Goal: Transaction & Acquisition: Purchase product/service

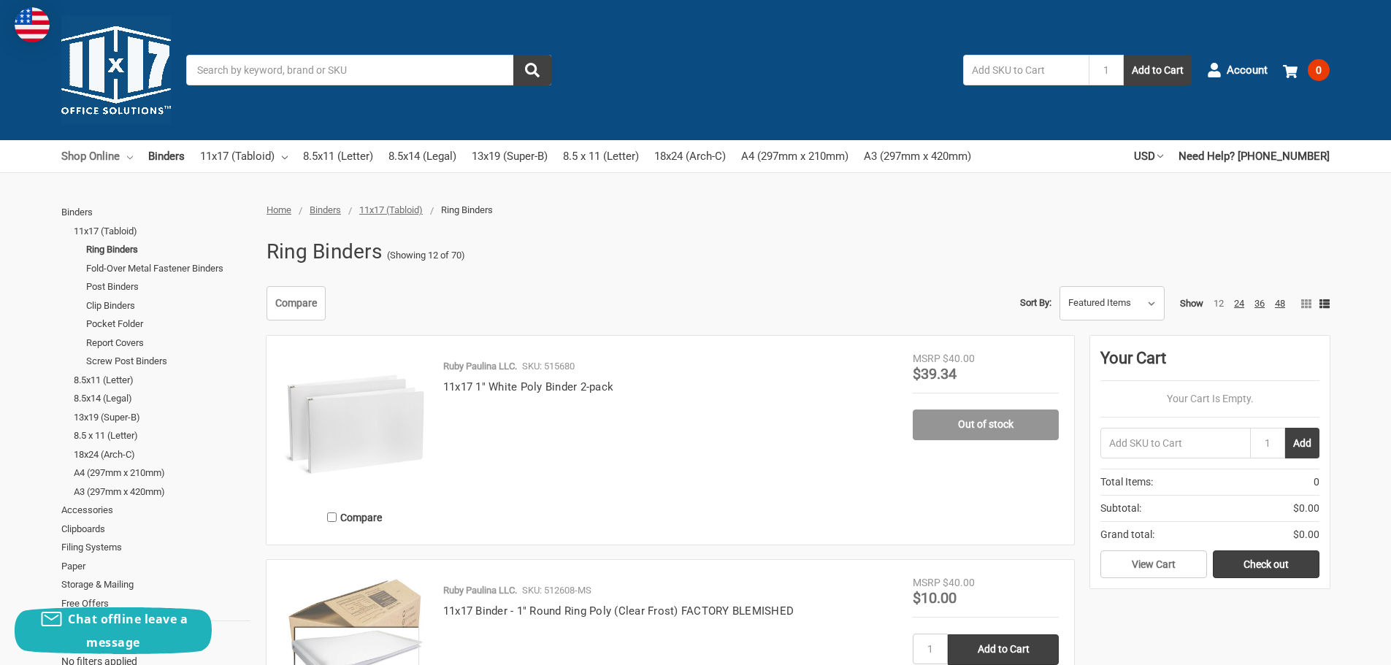
click at [122, 154] on link "Shop Online" at bounding box center [97, 156] width 72 height 32
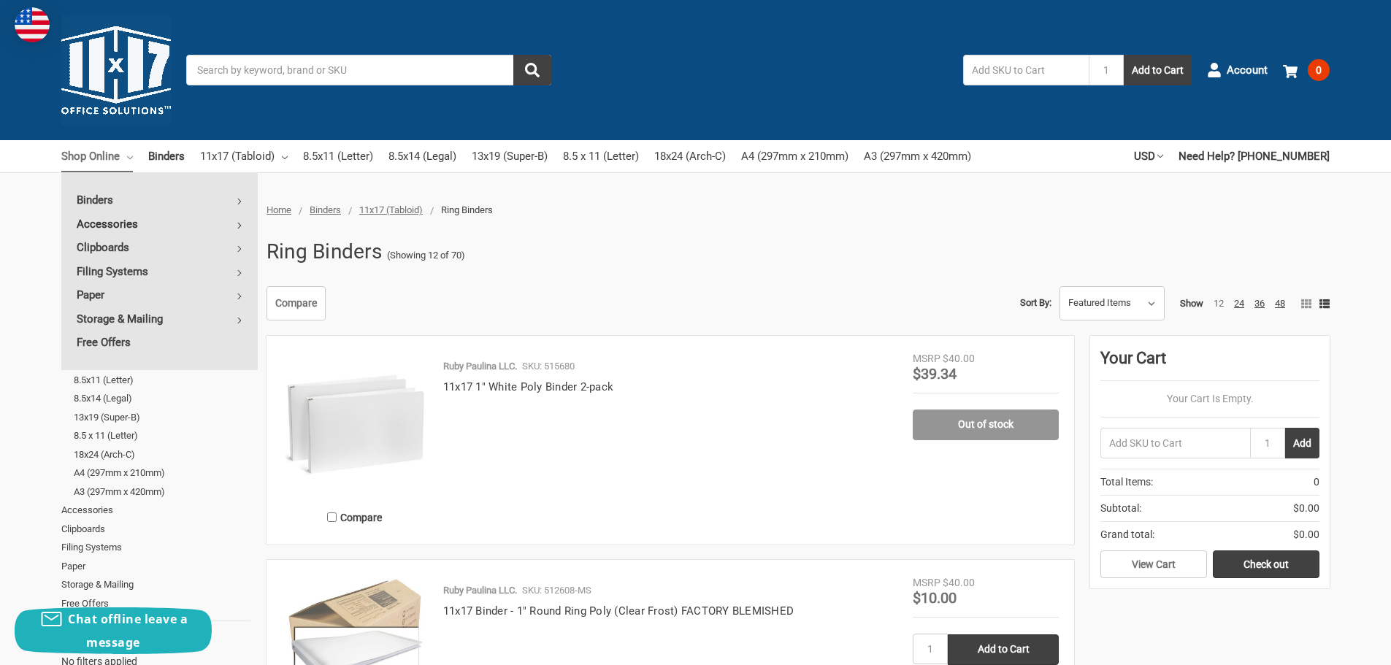
click at [245, 221] on link "Accessories" at bounding box center [159, 223] width 196 height 23
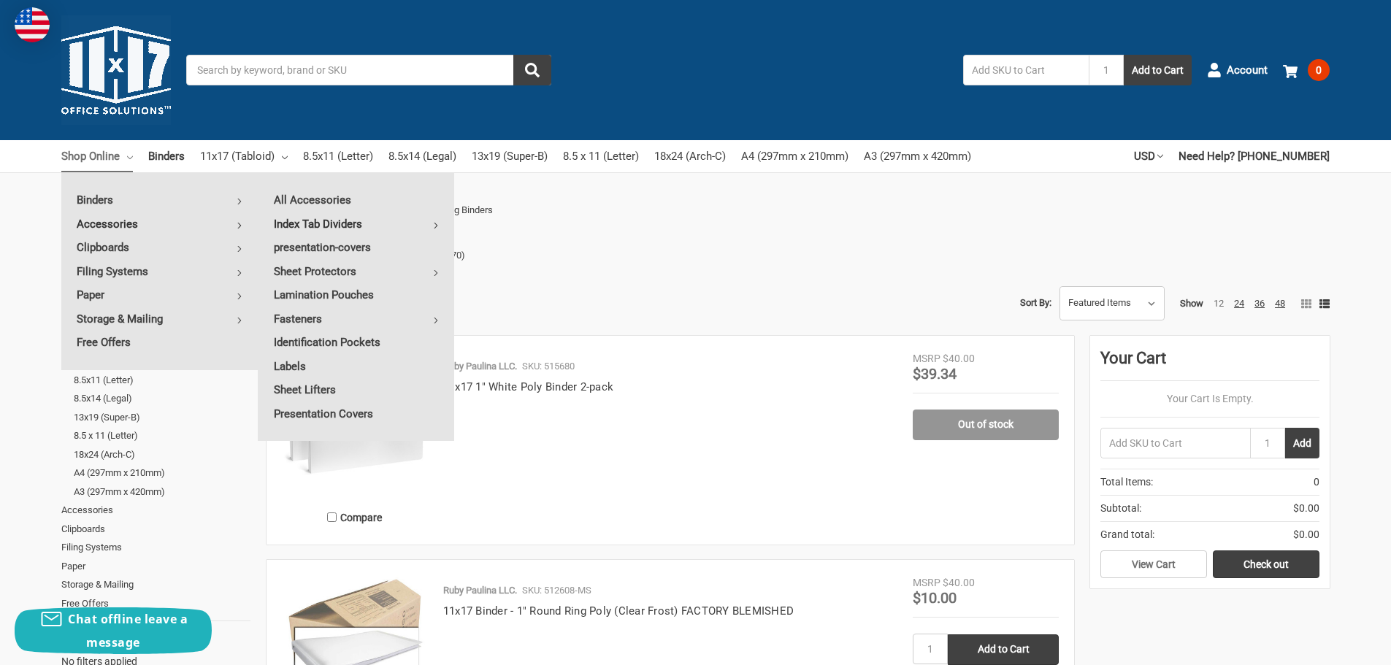
click at [304, 224] on link "Index Tab Dividers" at bounding box center [356, 223] width 196 height 23
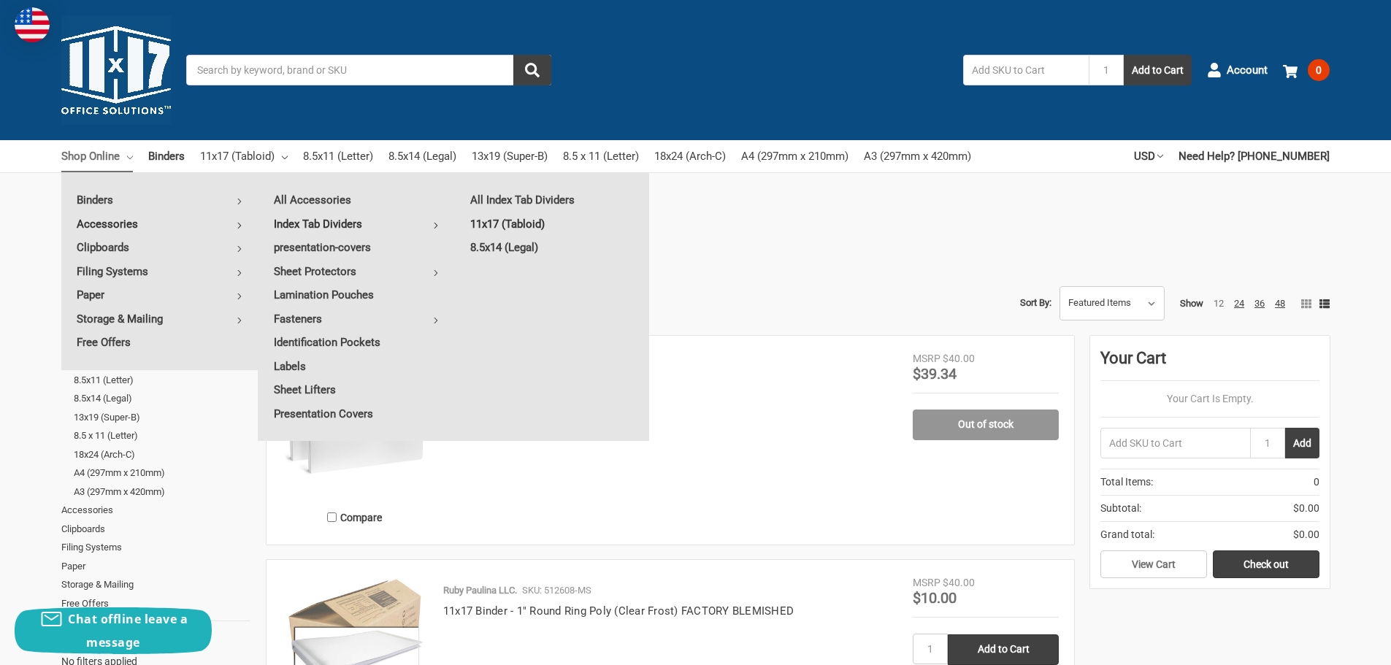
click at [508, 222] on link "11x17 (Tabloid)" at bounding box center [552, 223] width 195 height 23
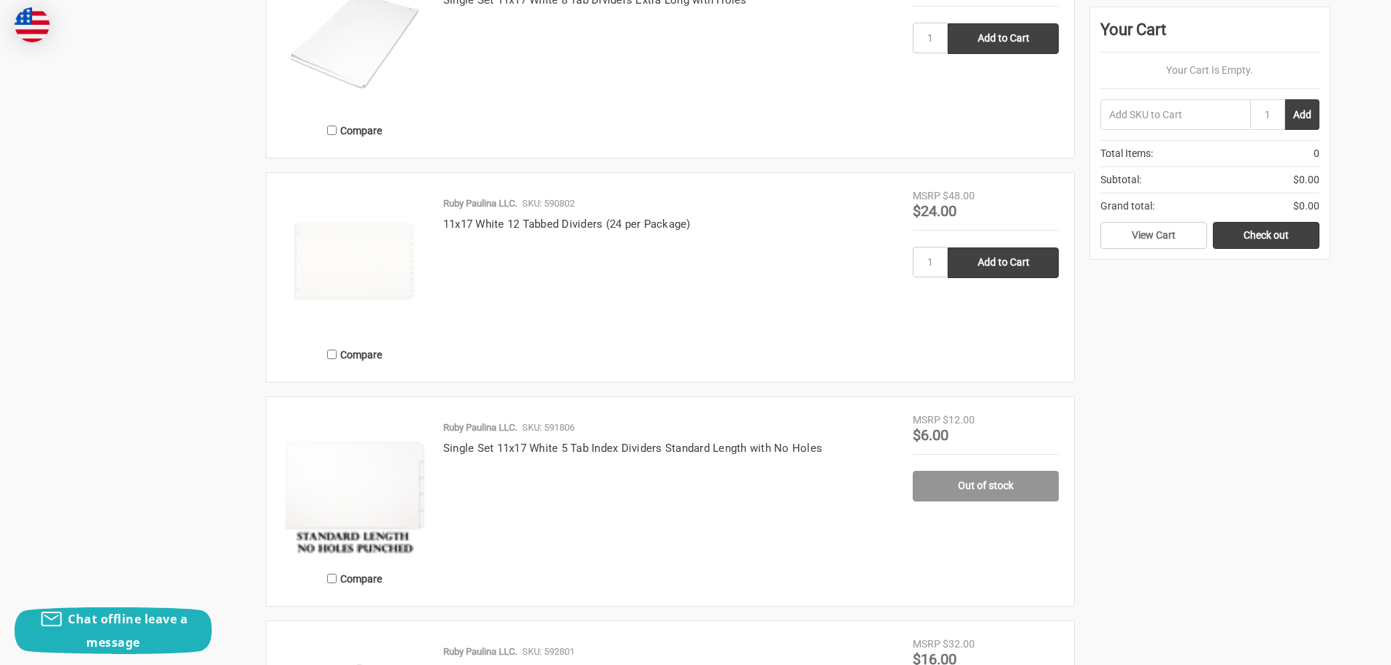
scroll to position [2190, 0]
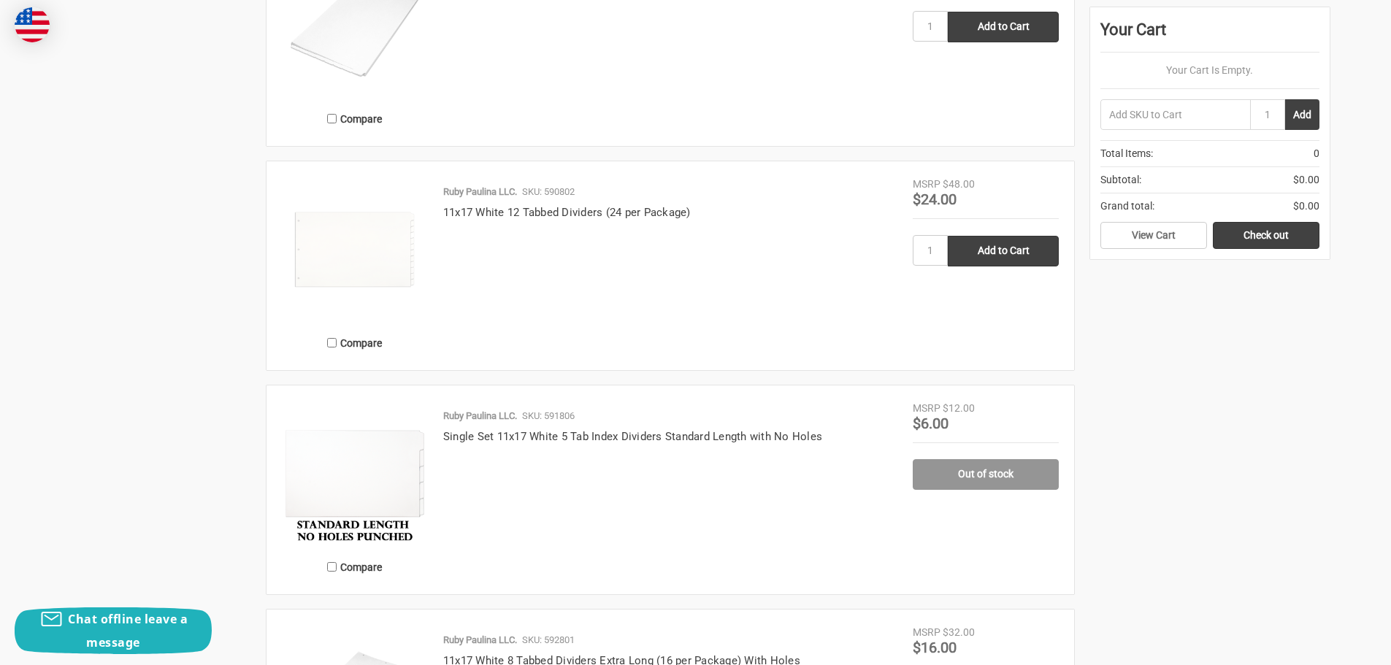
click at [508, 216] on link "11x17 White 12 Tabbed Dividers (24 per Package)" at bounding box center [566, 212] width 247 height 13
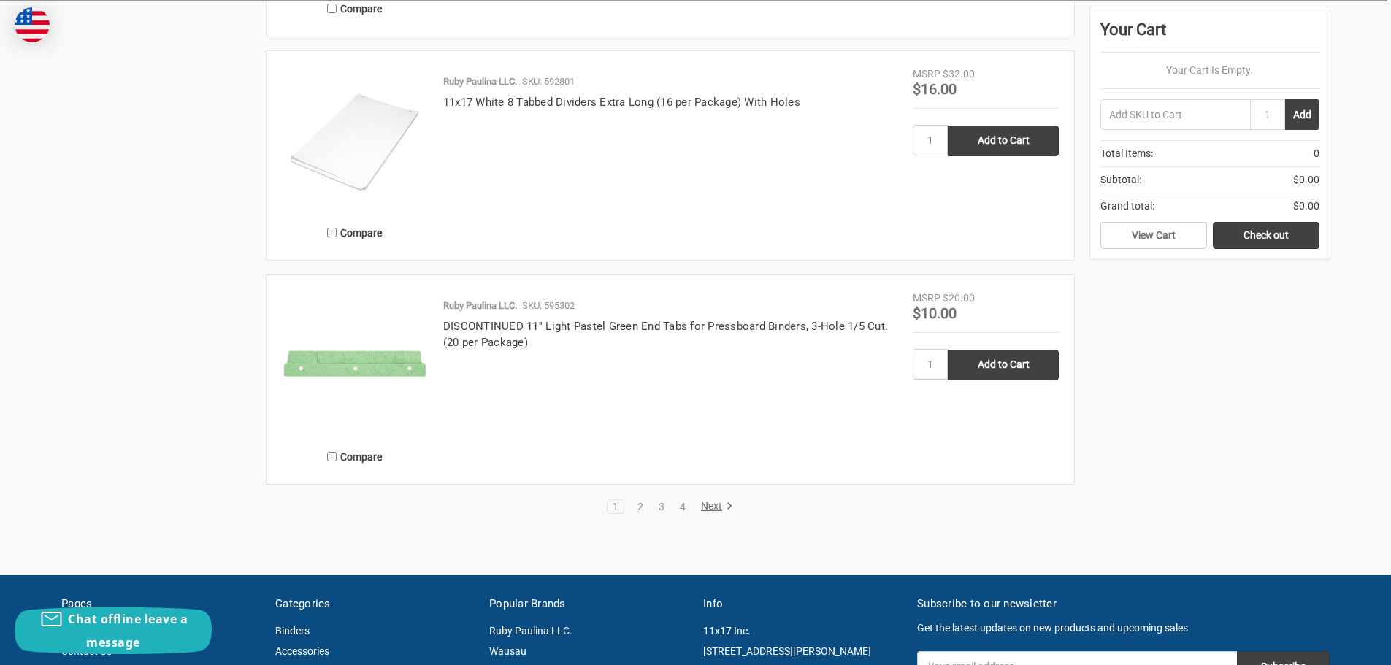
scroll to position [2774, 0]
